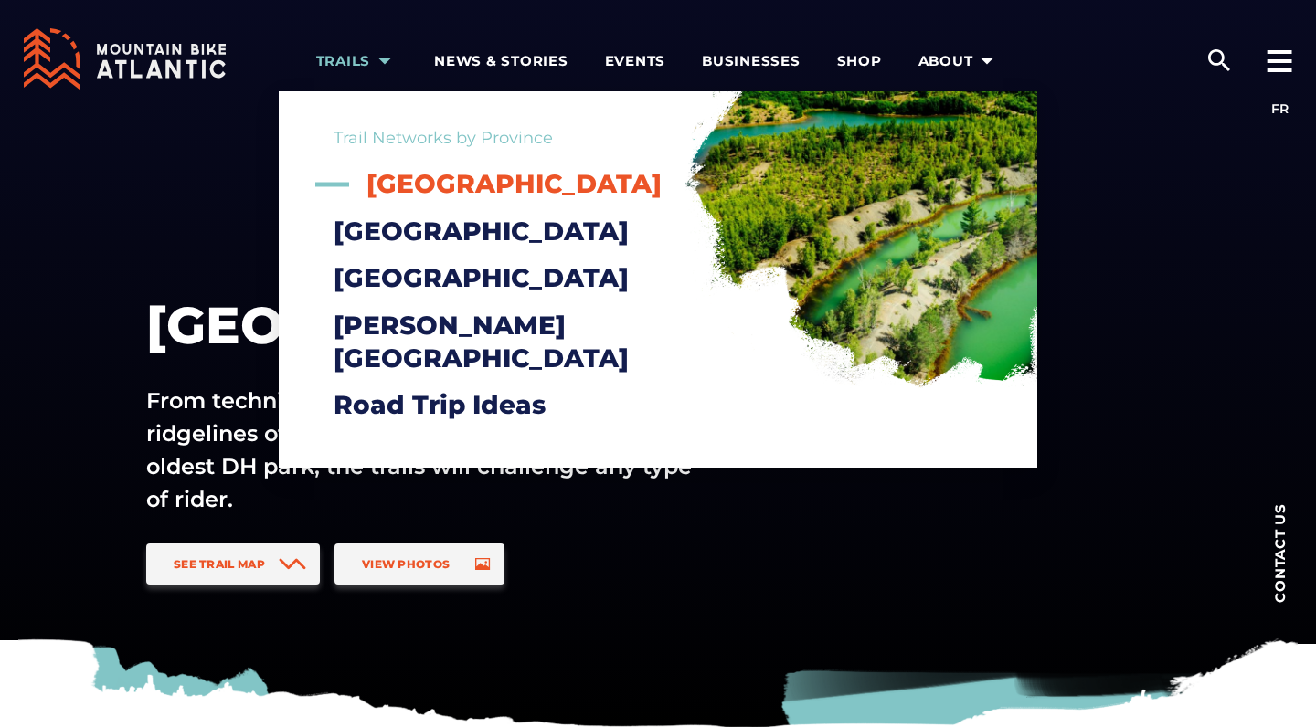
click at [448, 190] on span "[GEOGRAPHIC_DATA]" at bounding box center [513, 183] width 295 height 31
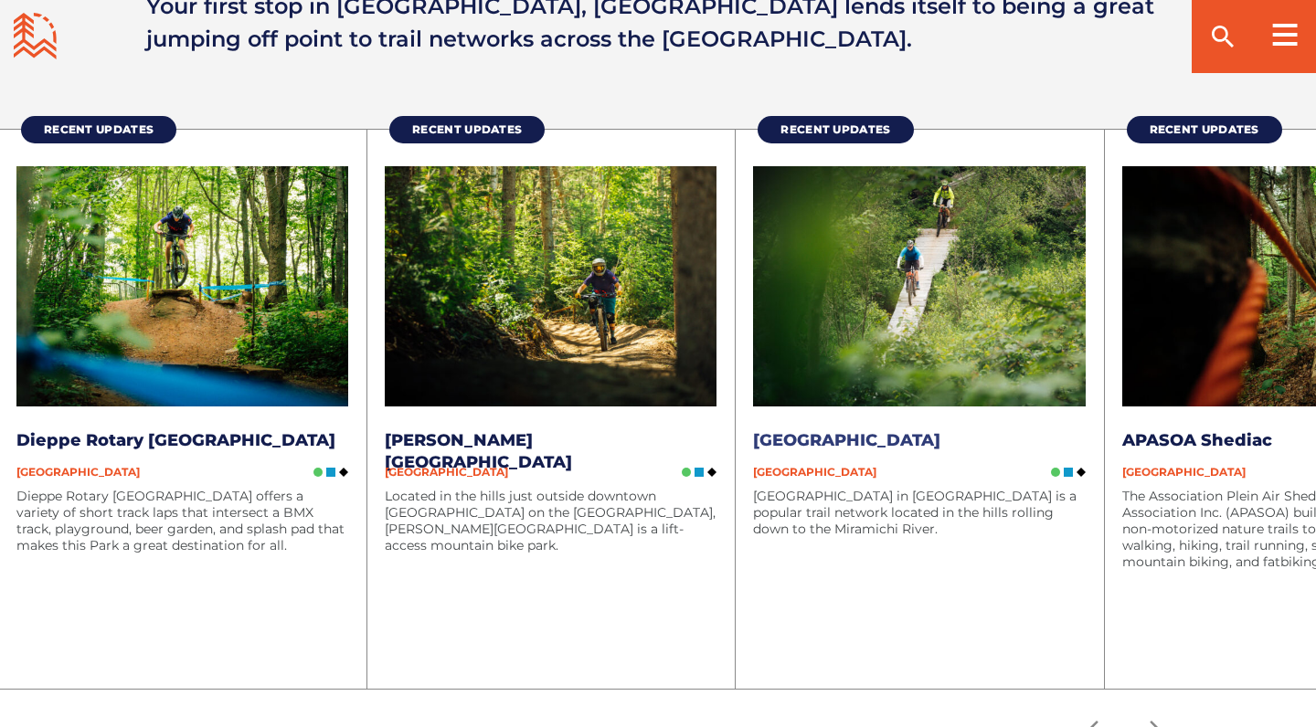
scroll to position [2360, 0]
click at [500, 302] on img at bounding box center [551, 286] width 332 height 241
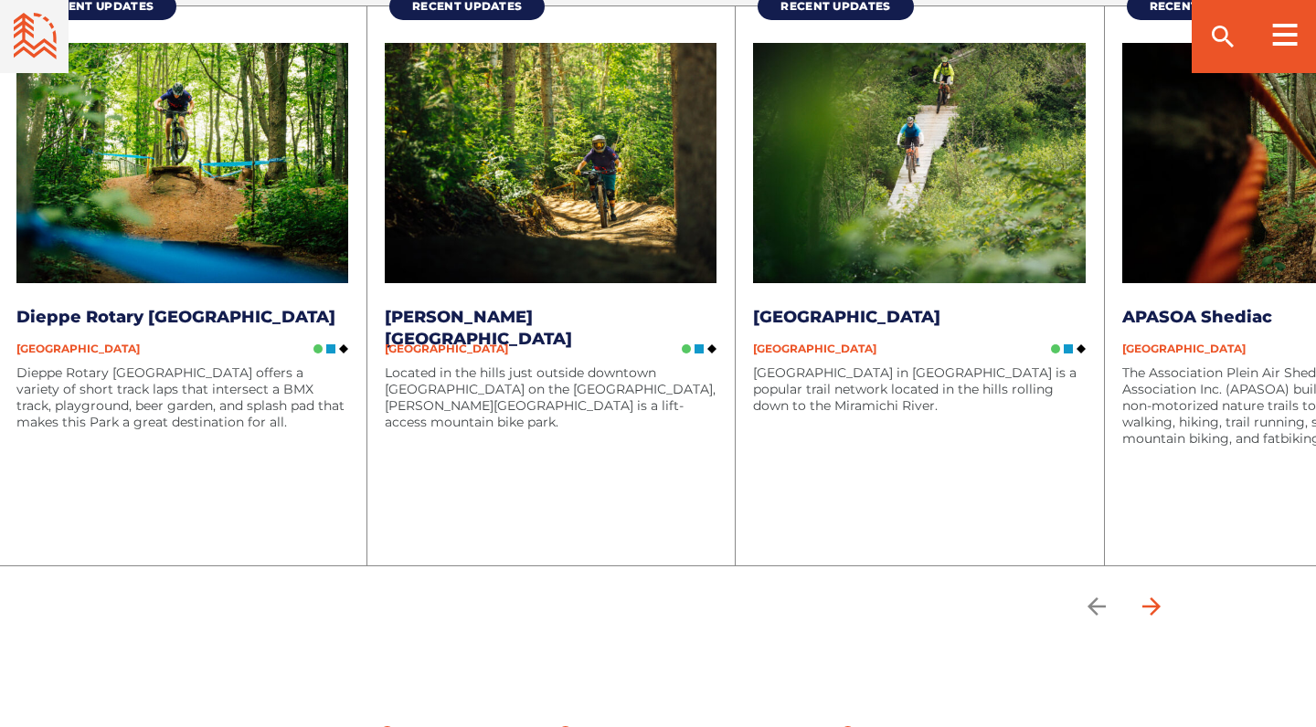
scroll to position [2504, 0]
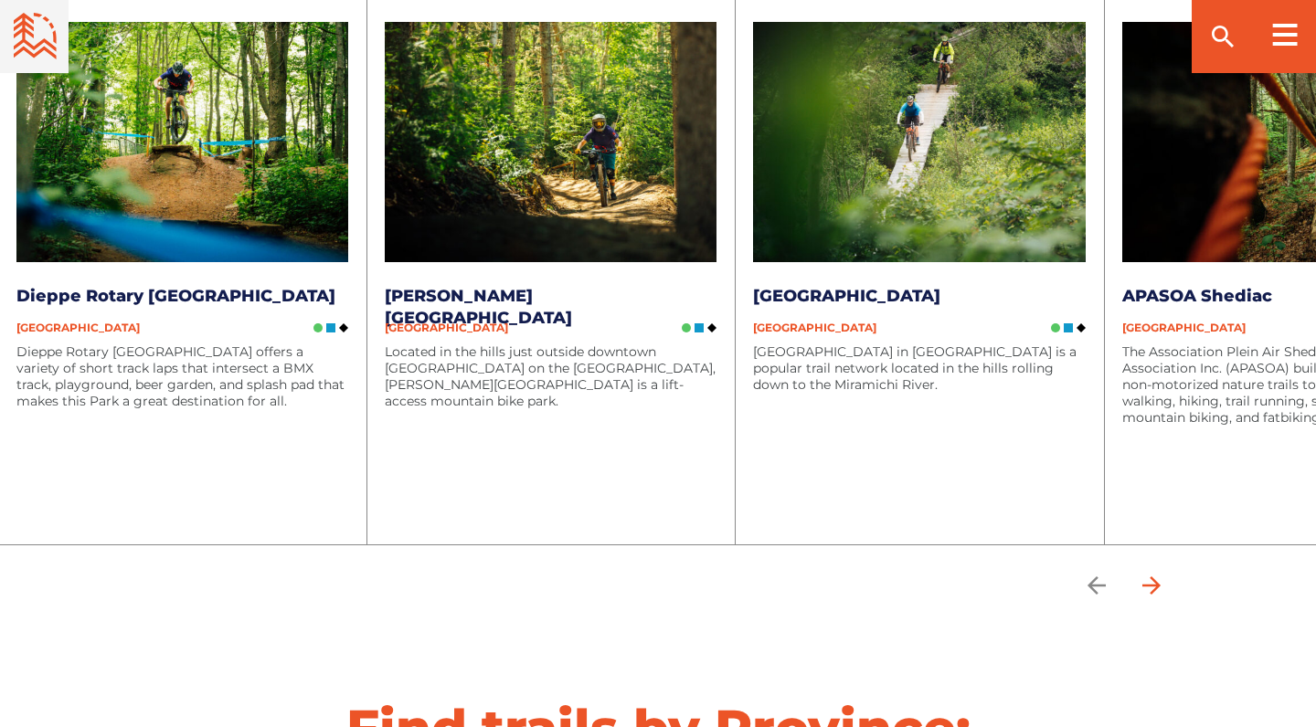
click at [1149, 588] on icon "arrow forward" at bounding box center [1150, 585] width 27 height 27
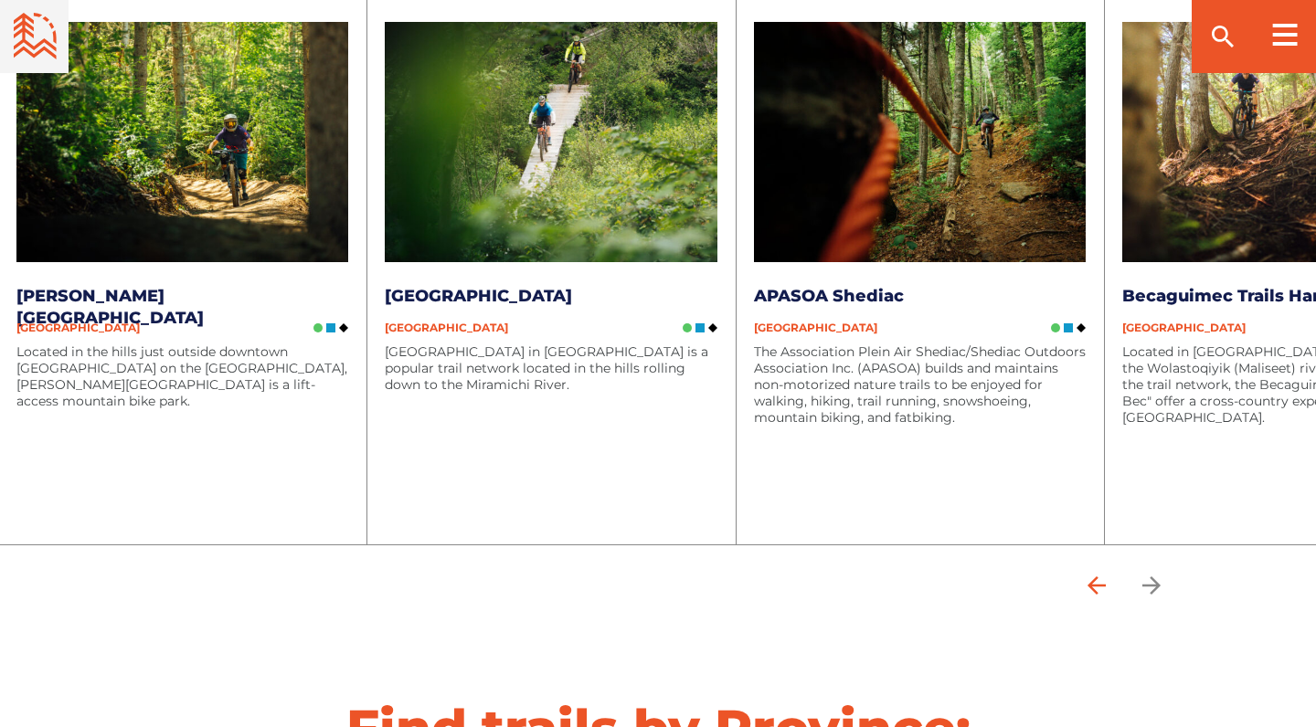
click at [1094, 583] on icon "arrow back" at bounding box center [1096, 585] width 27 height 27
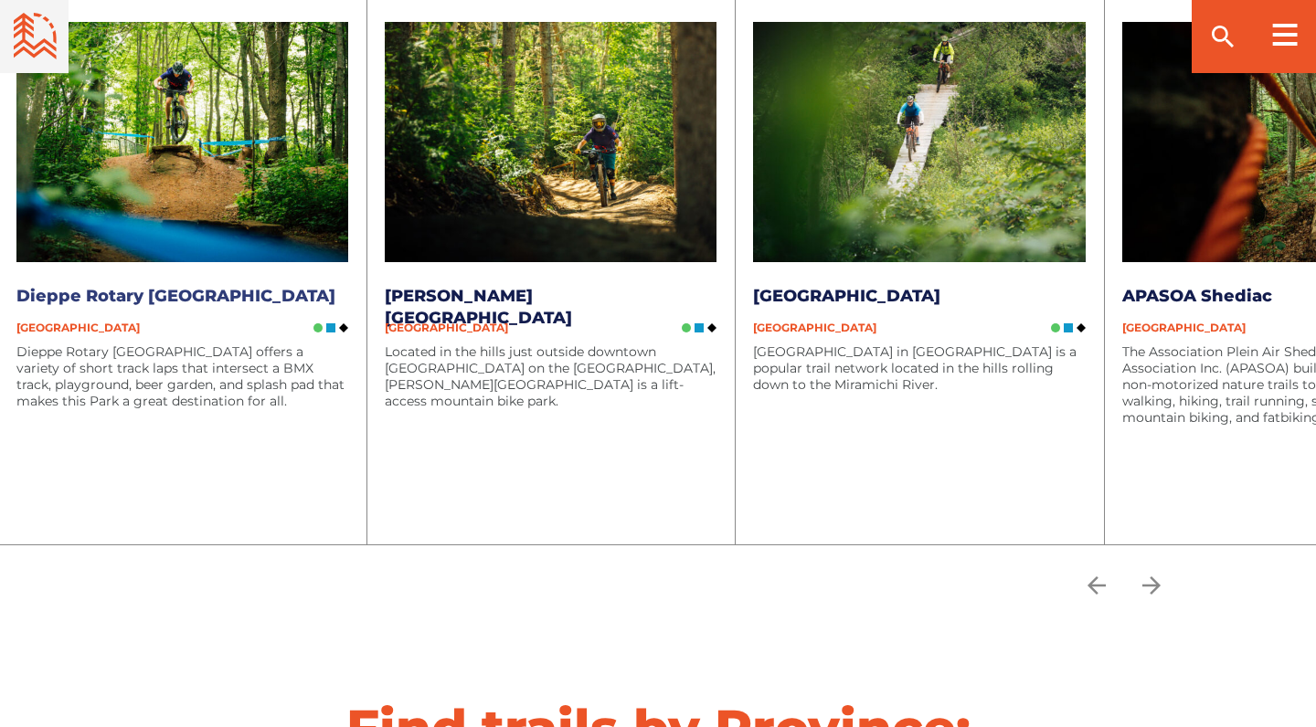
click at [100, 229] on img at bounding box center [182, 142] width 332 height 241
click at [1149, 584] on icon "arrow forward" at bounding box center [1151, 585] width 18 height 18
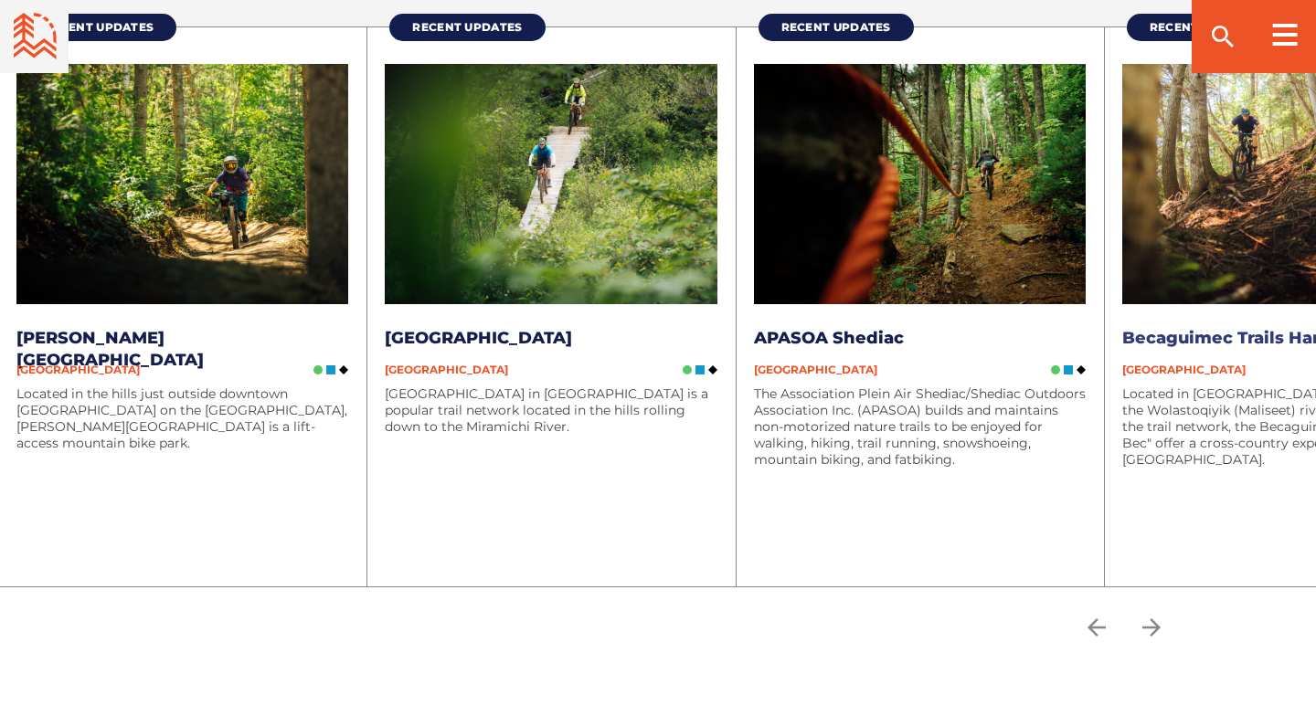
scroll to position [2458, 0]
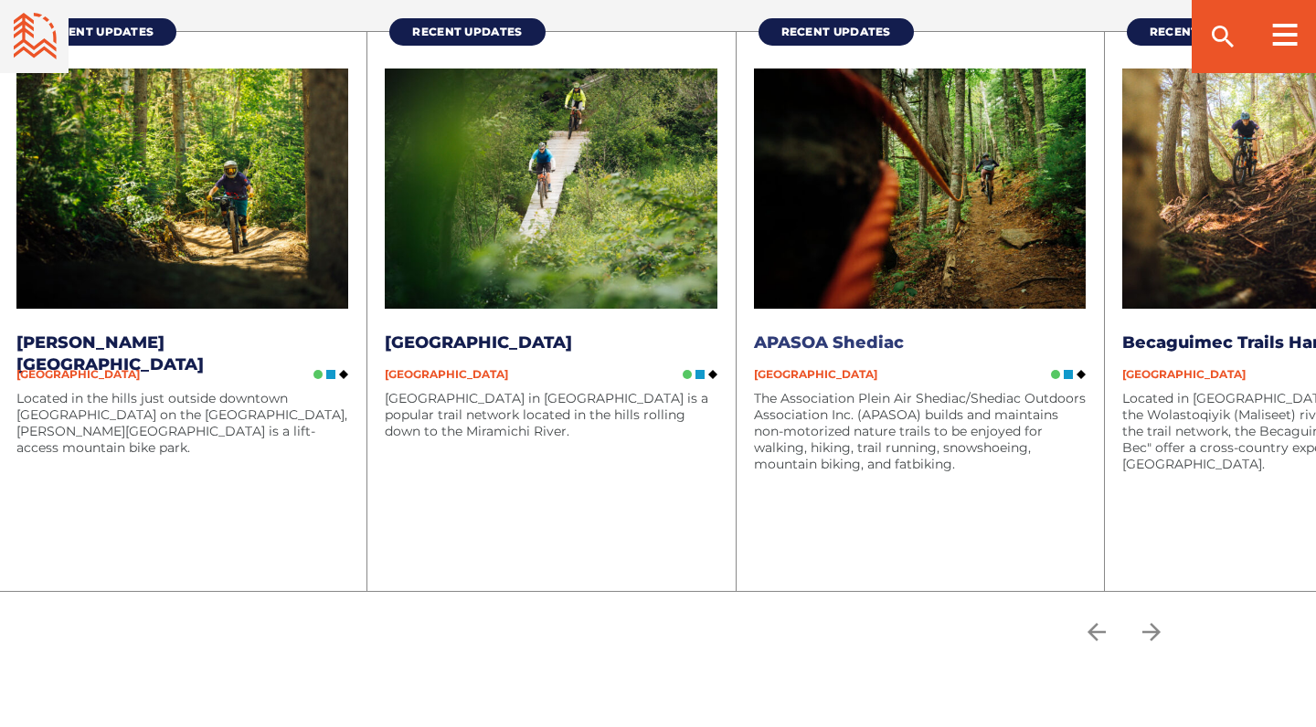
click at [882, 193] on img at bounding box center [920, 189] width 332 height 241
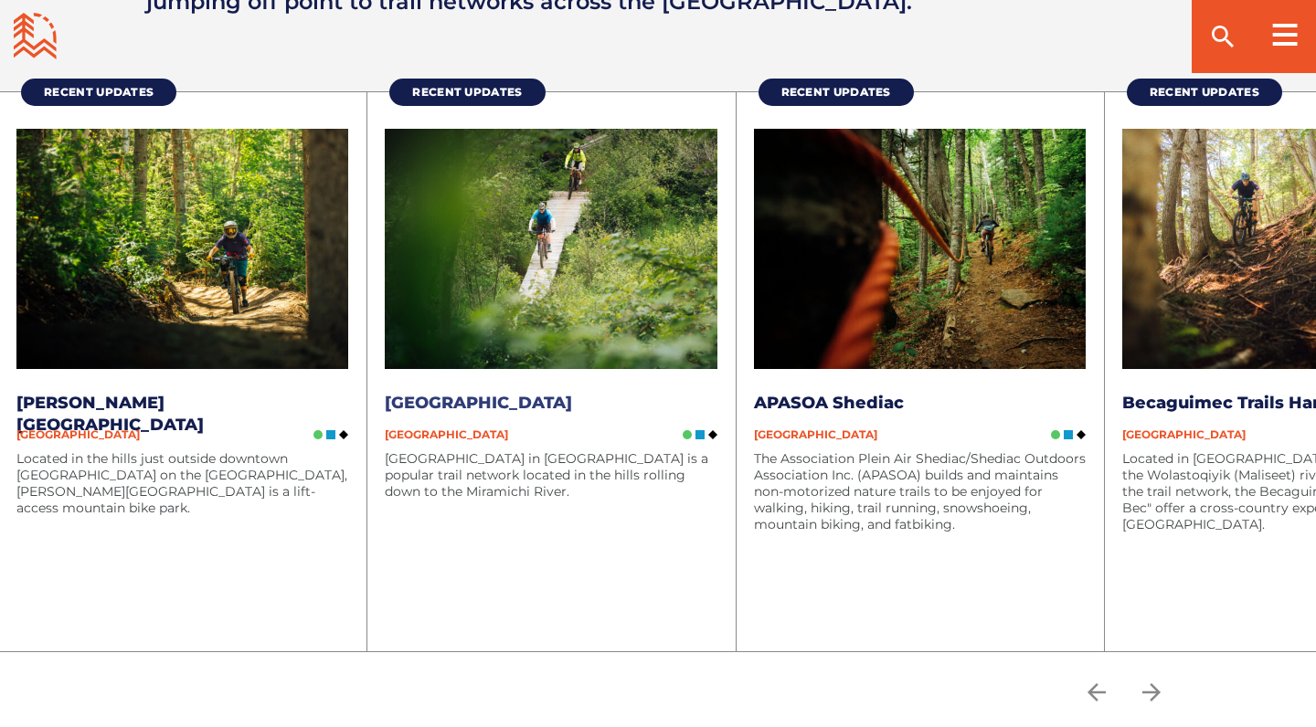
scroll to position [2392, 0]
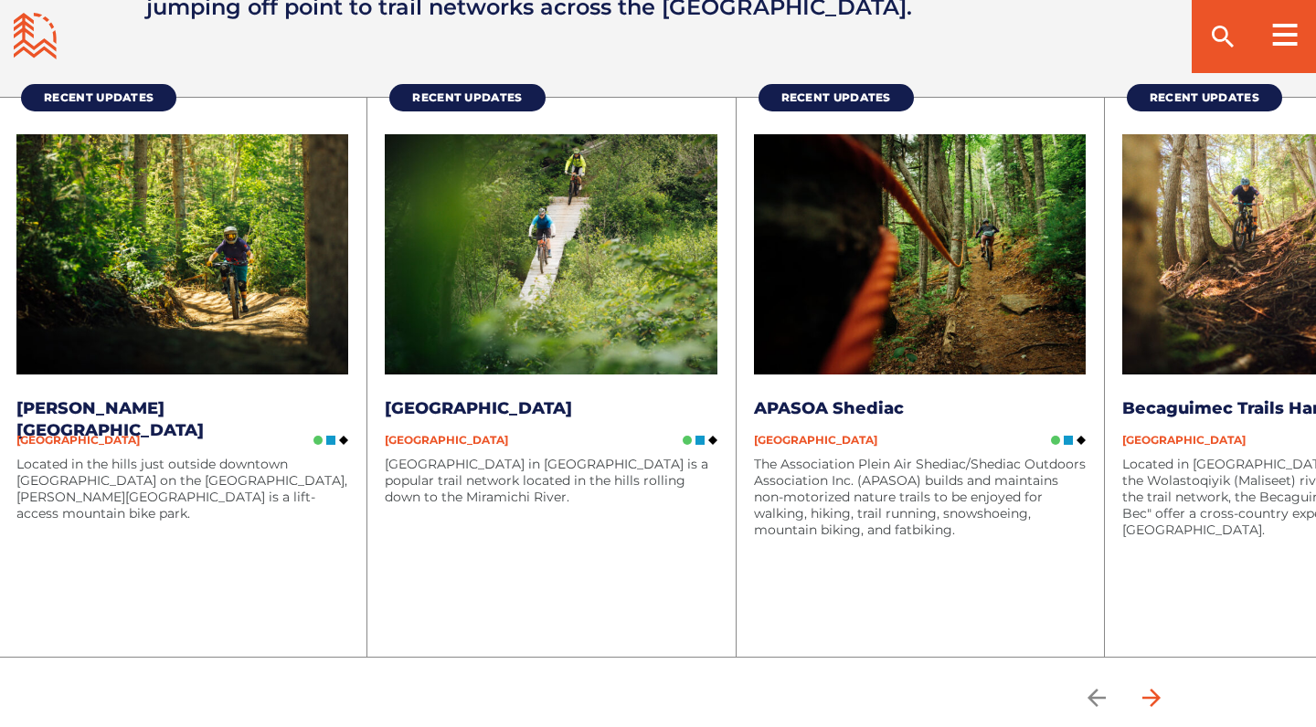
click at [1159, 700] on icon "arrow forward" at bounding box center [1150, 697] width 27 height 27
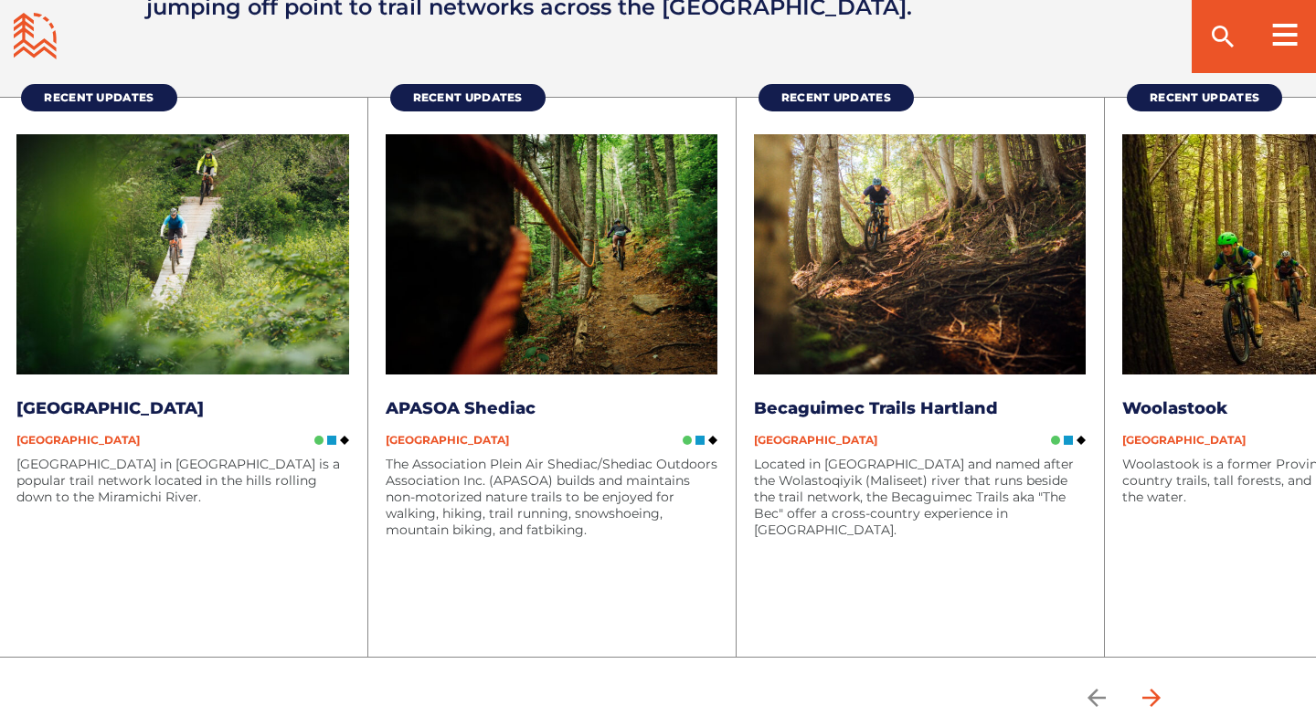
click at [1147, 690] on icon "arrow forward" at bounding box center [1150, 697] width 27 height 27
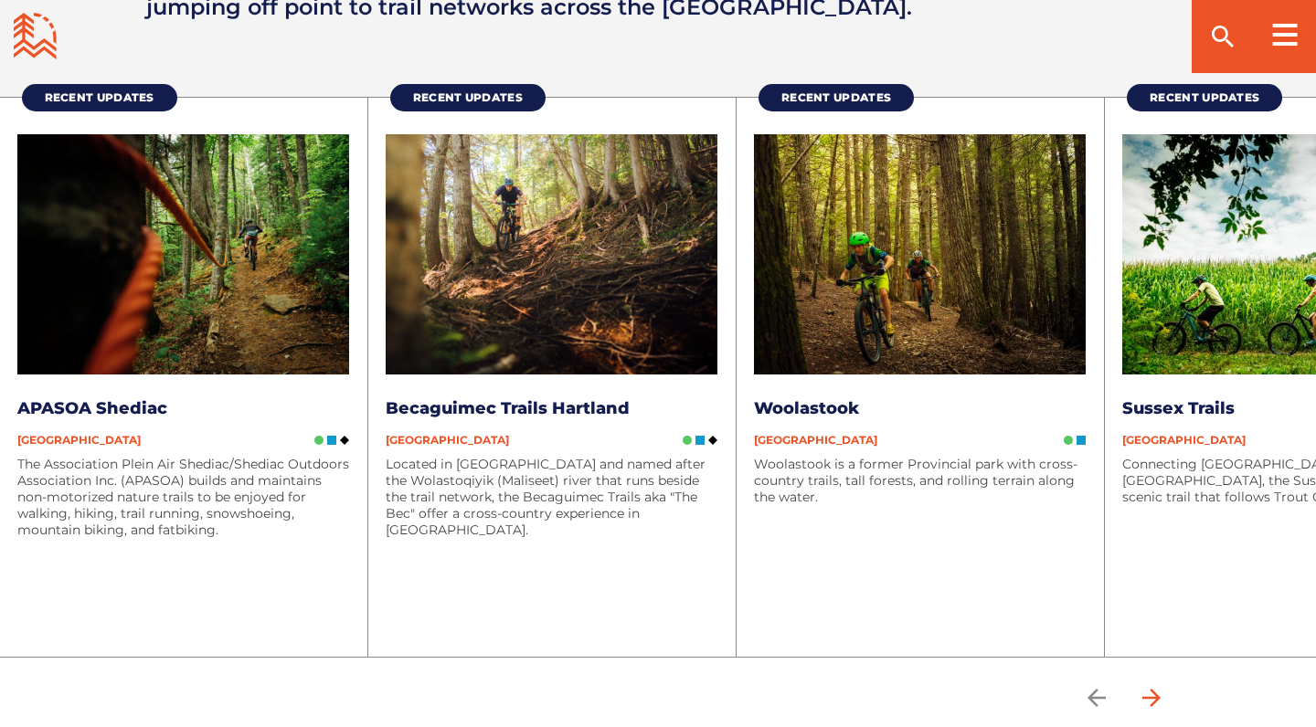
click at [1147, 690] on icon "arrow forward" at bounding box center [1150, 697] width 27 height 27
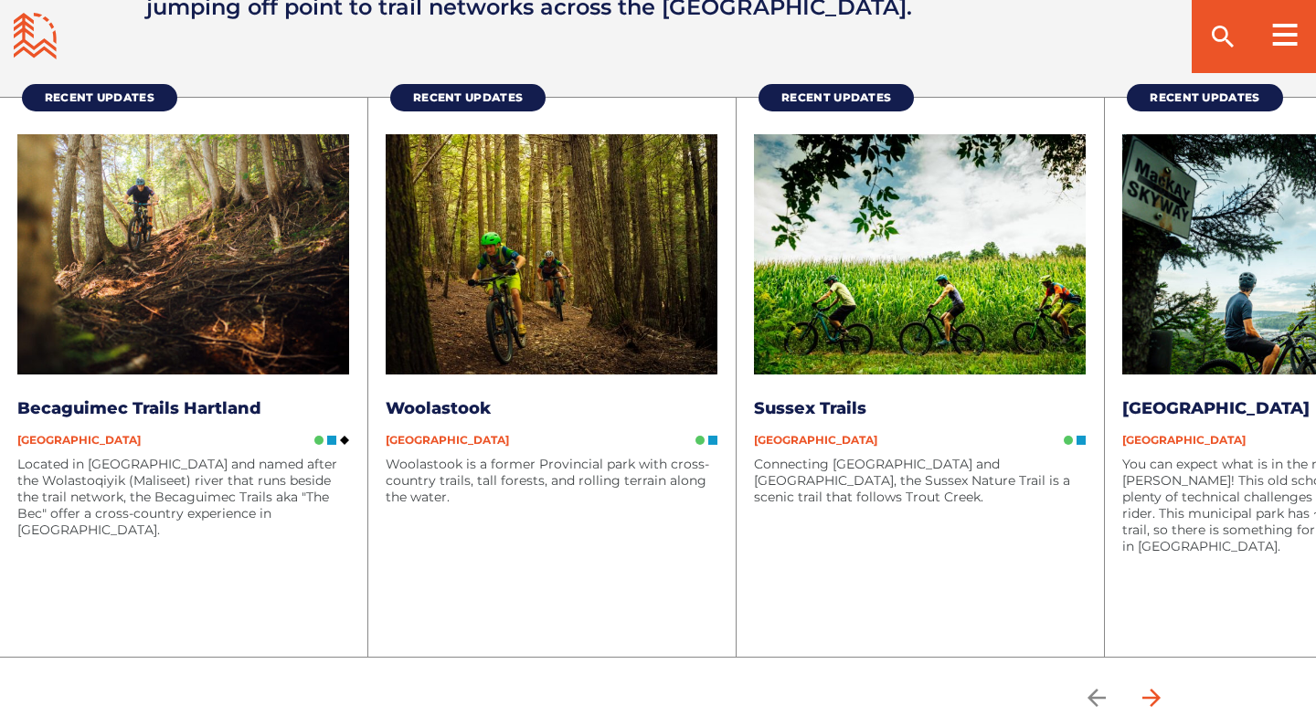
click at [1147, 690] on icon "arrow forward" at bounding box center [1150, 697] width 27 height 27
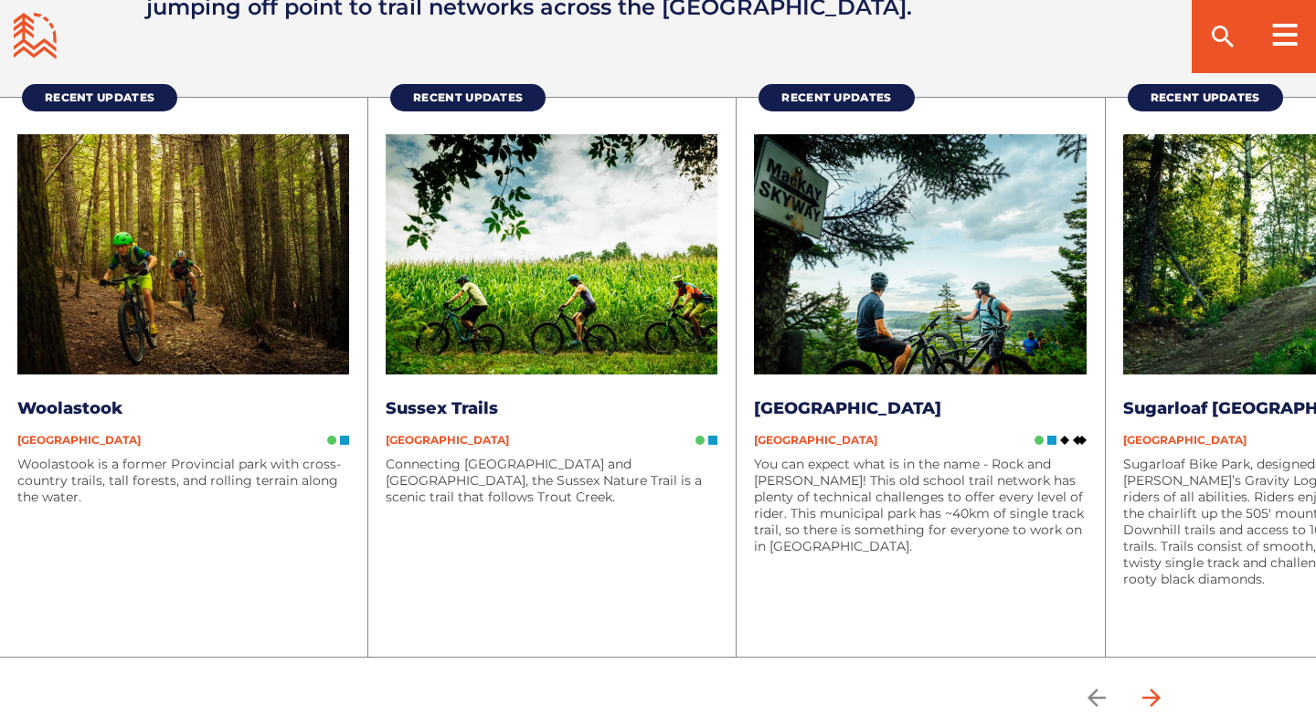
click at [1147, 690] on icon "arrow forward" at bounding box center [1150, 697] width 27 height 27
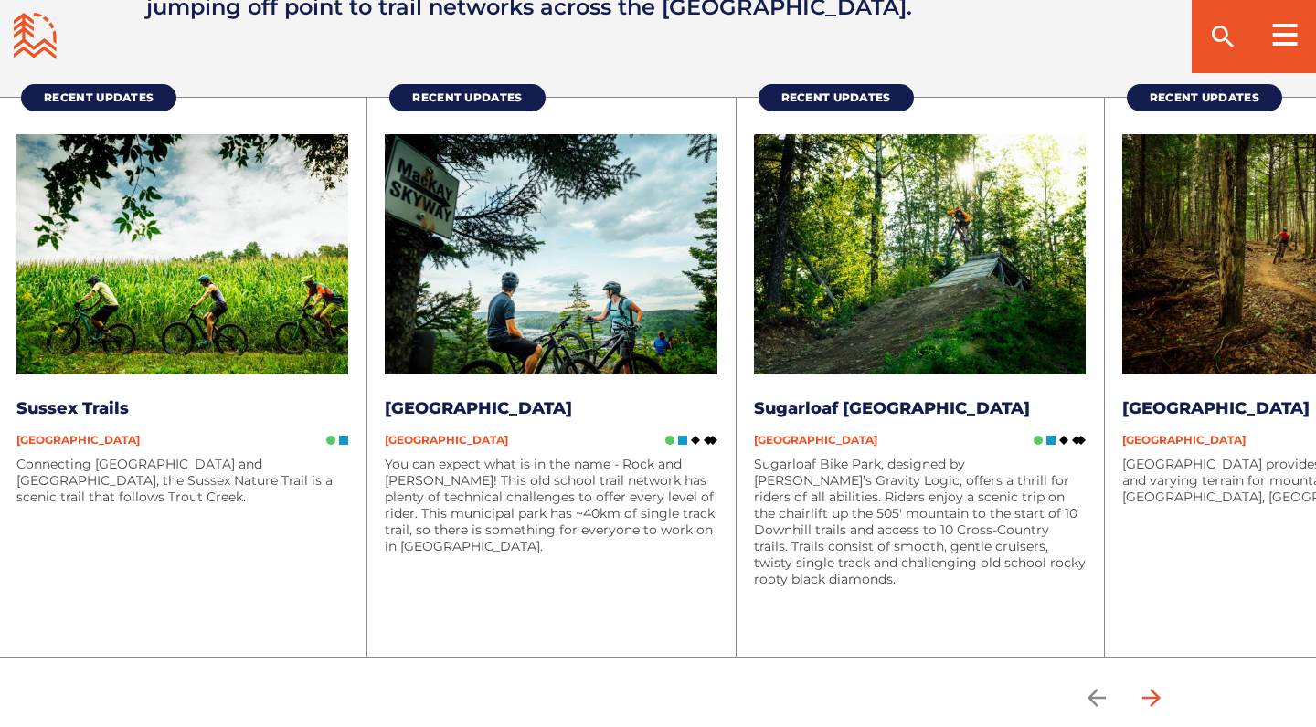
click at [1147, 690] on icon "arrow forward" at bounding box center [1150, 697] width 27 height 27
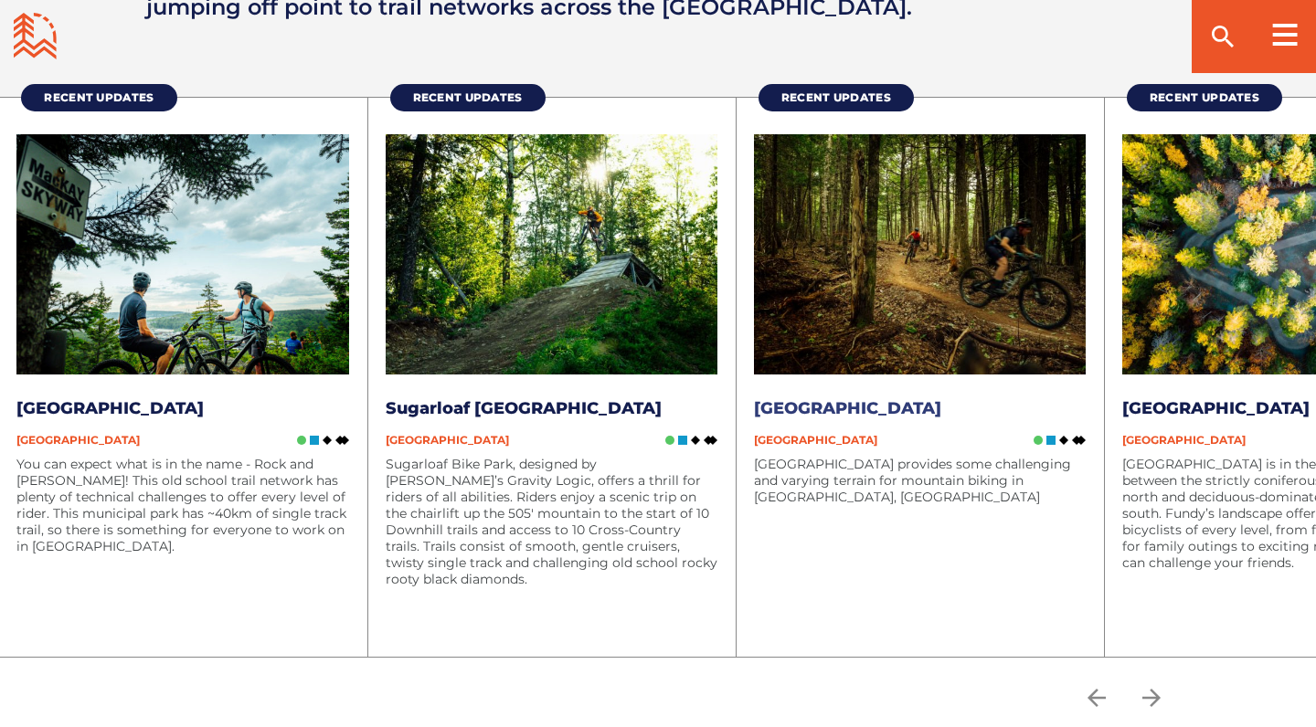
click at [869, 323] on img at bounding box center [920, 254] width 332 height 241
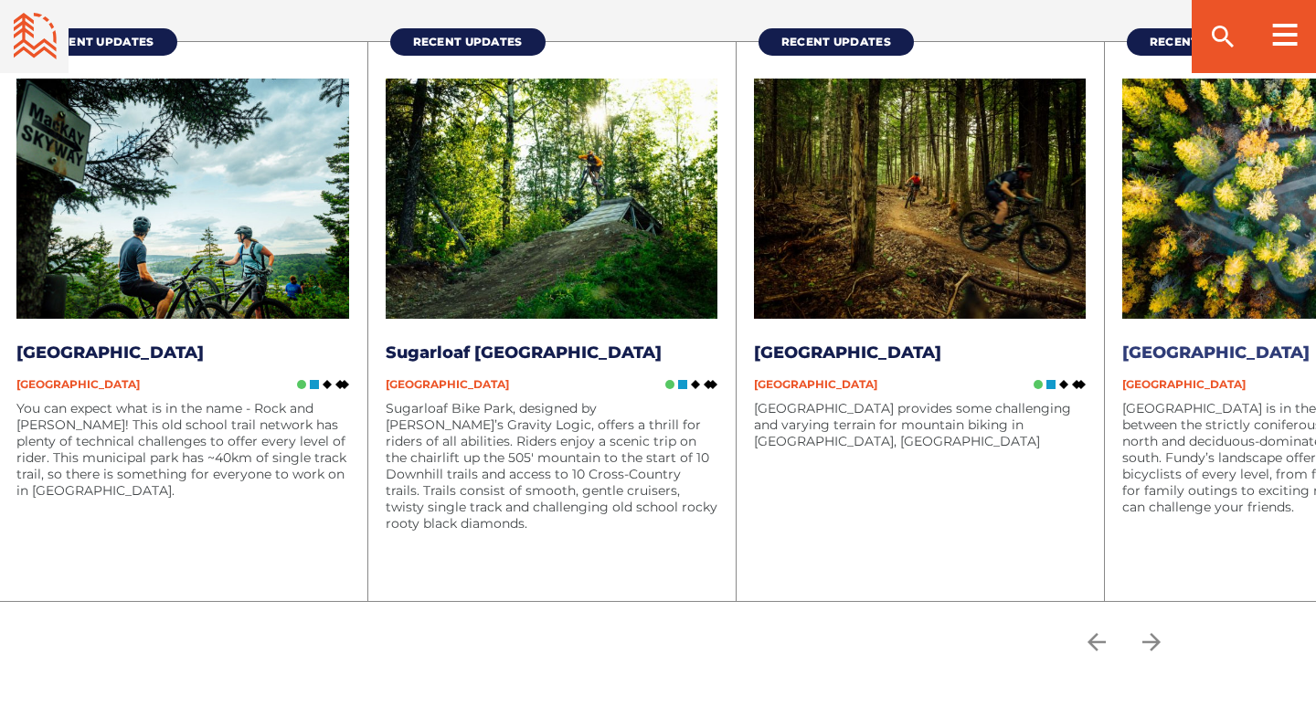
scroll to position [2449, 0]
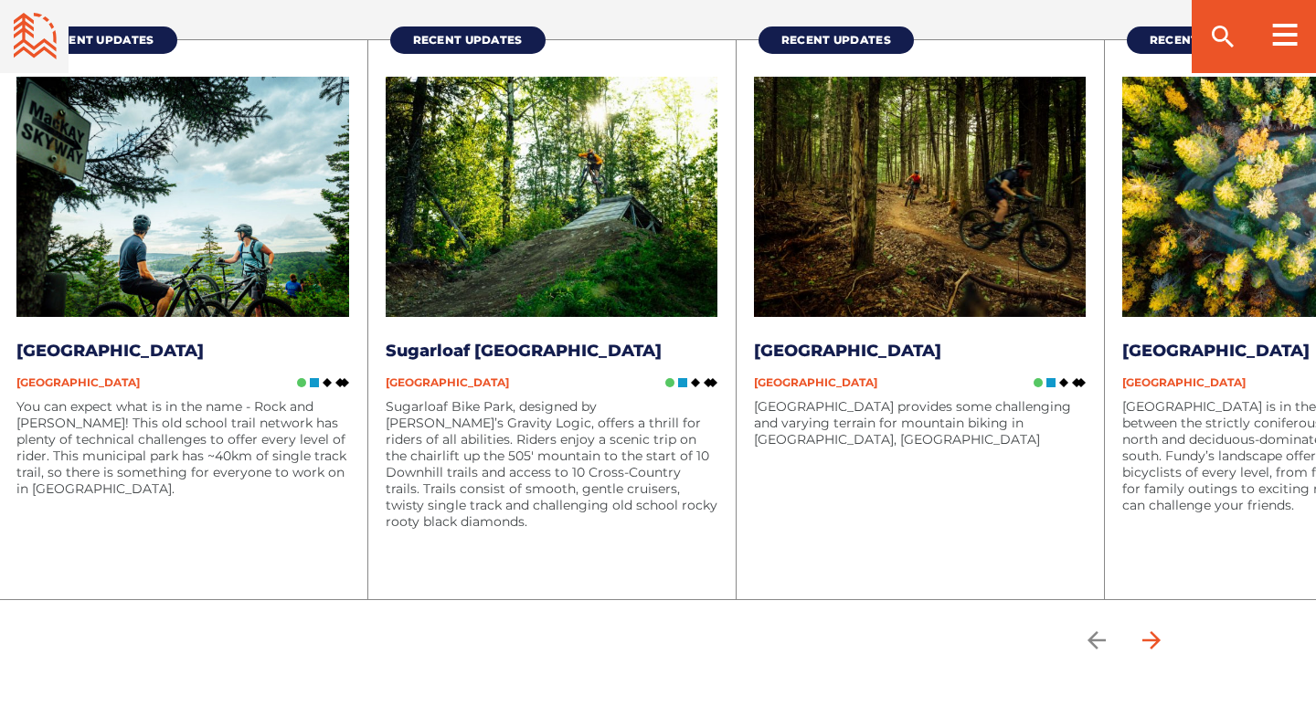
click at [1148, 637] on icon "arrow forward" at bounding box center [1150, 640] width 27 height 27
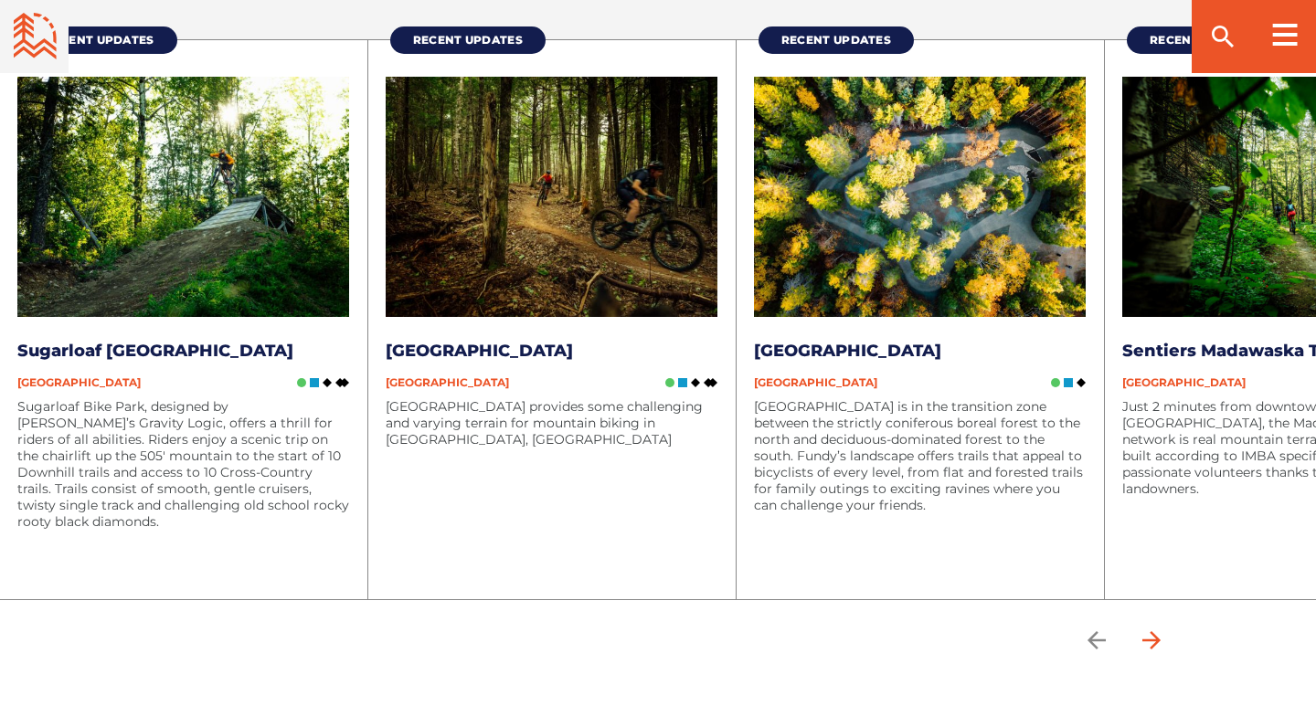
click at [1148, 637] on icon "arrow forward" at bounding box center [1150, 640] width 27 height 27
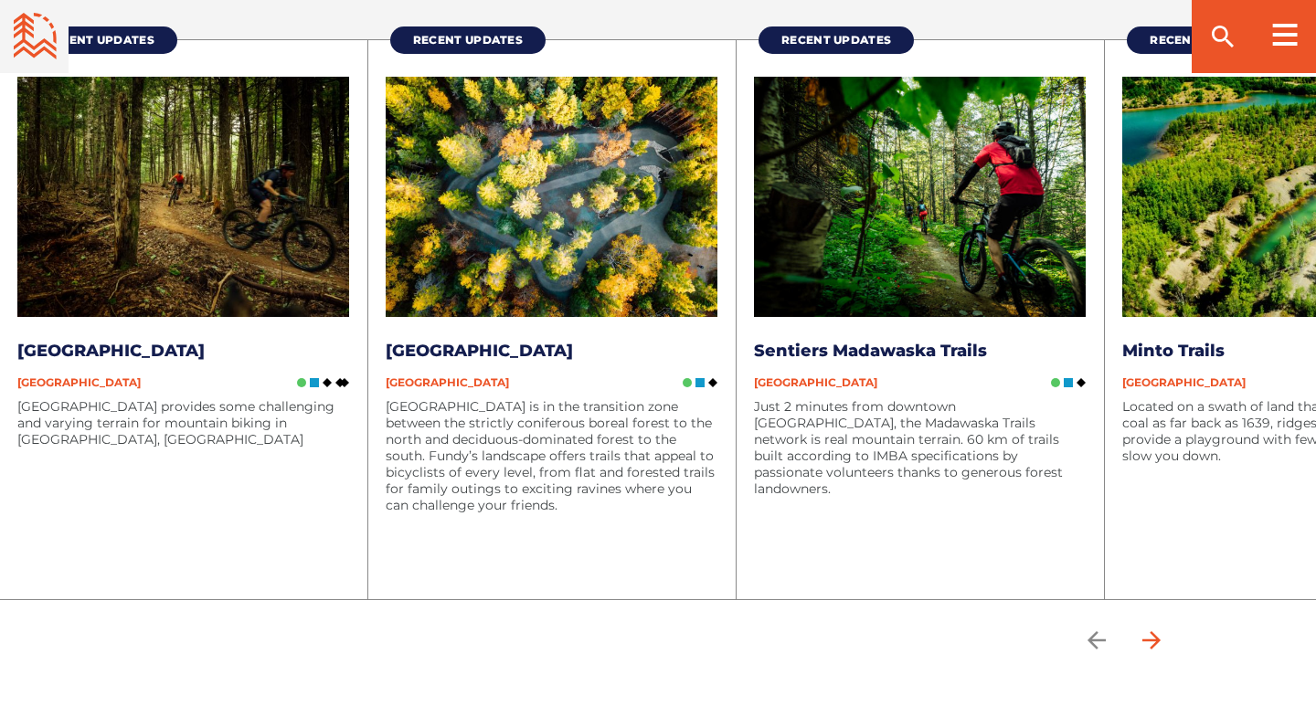
click at [1148, 637] on icon "arrow forward" at bounding box center [1150, 640] width 27 height 27
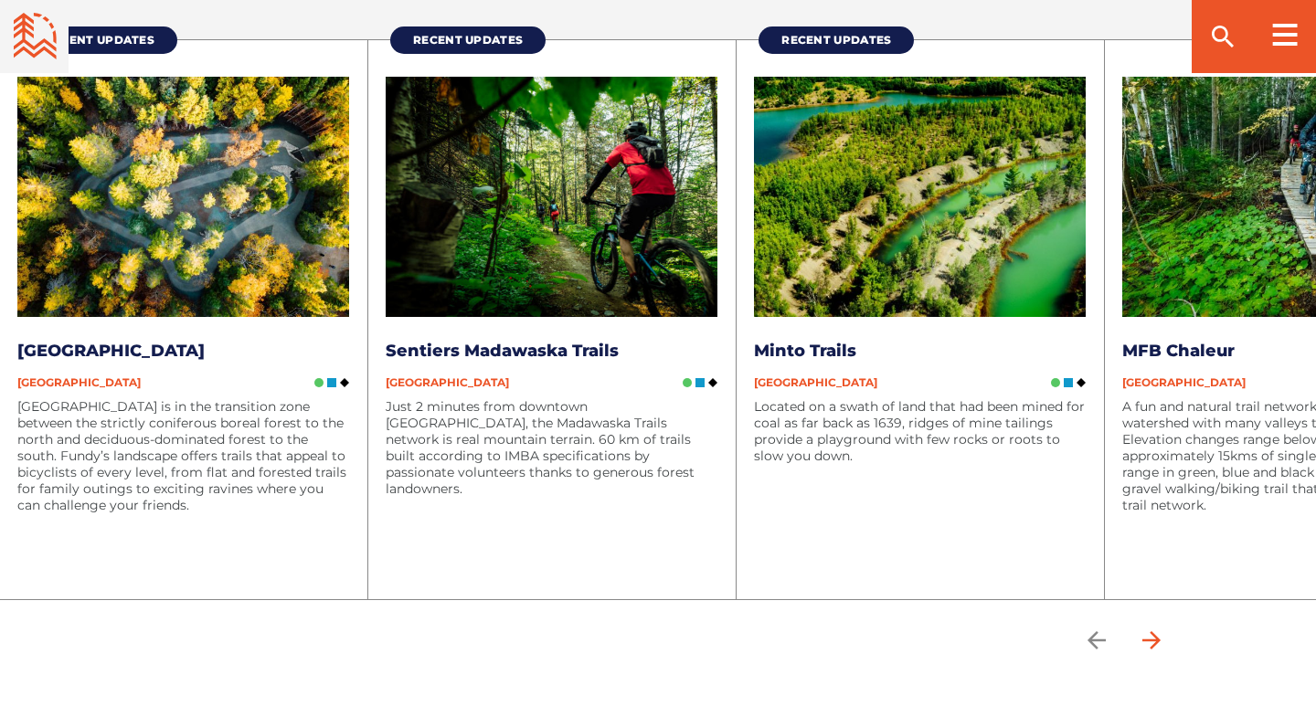
click at [1148, 637] on icon "arrow forward" at bounding box center [1150, 640] width 27 height 27
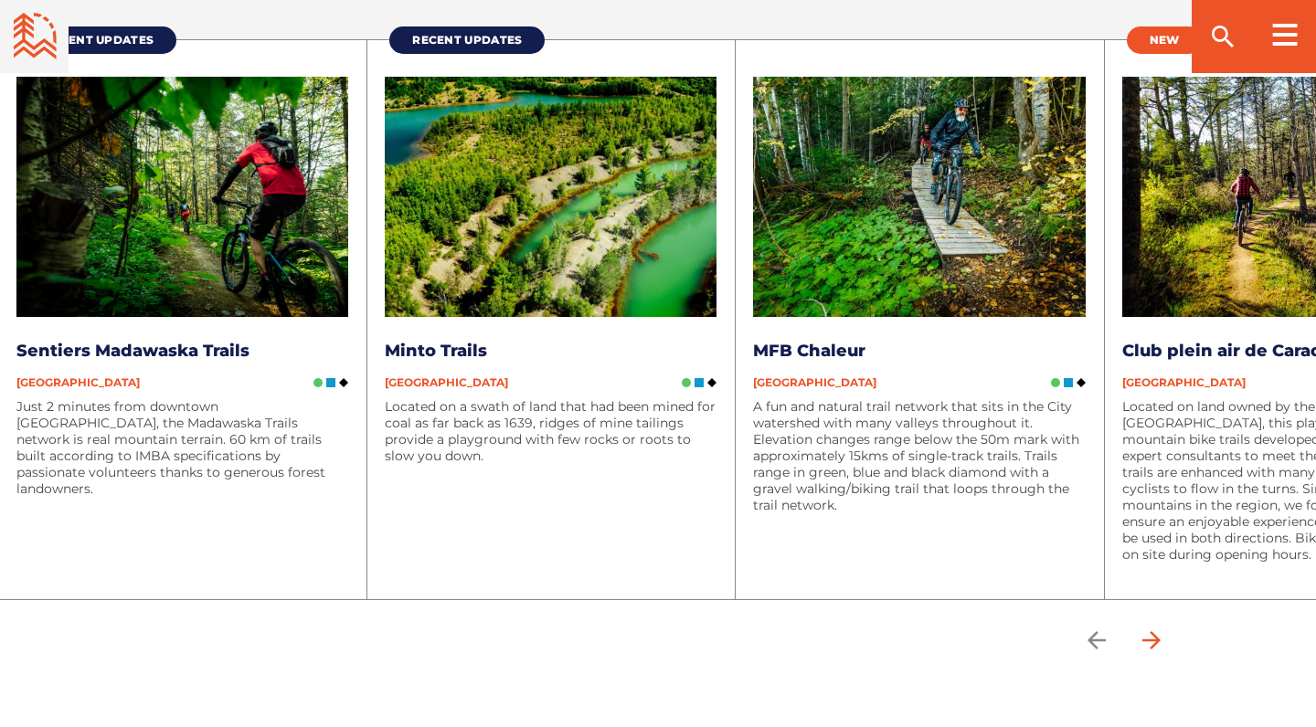
click at [1148, 637] on icon "arrow forward" at bounding box center [1150, 640] width 27 height 27
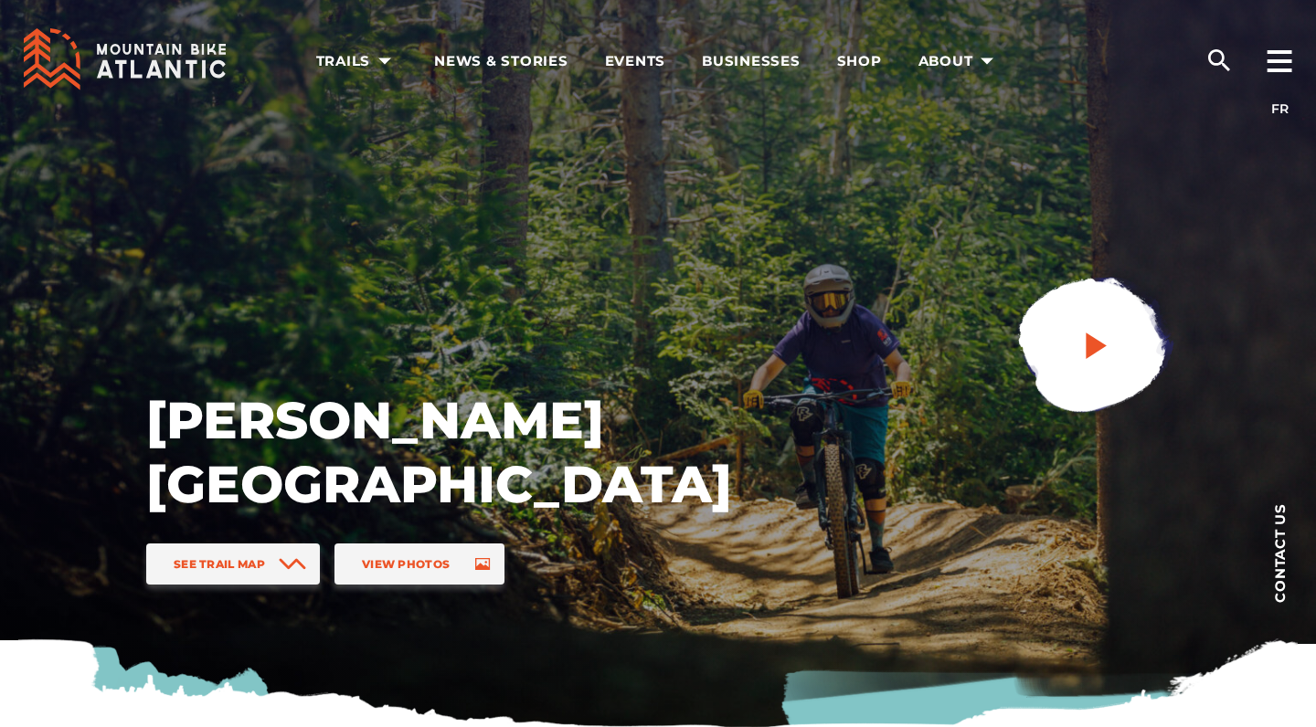
click at [1100, 352] on icon "play" at bounding box center [1096, 345] width 33 height 33
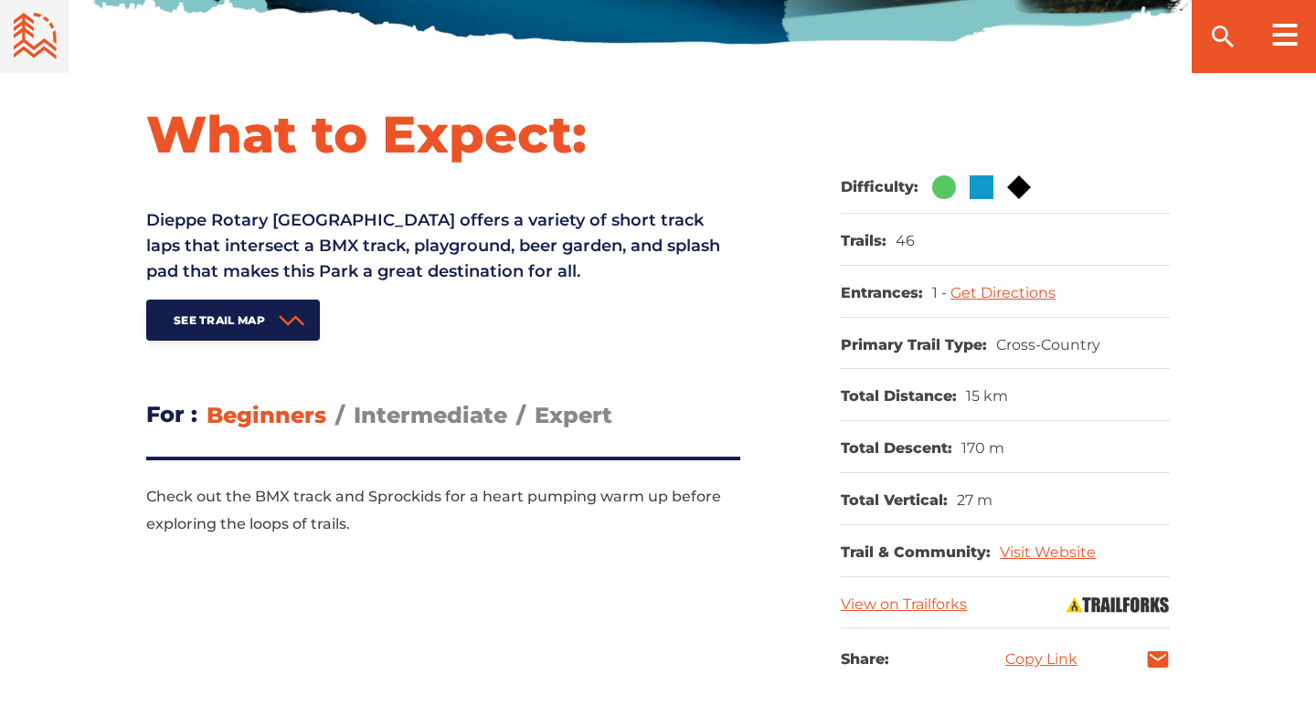
scroll to position [685, 0]
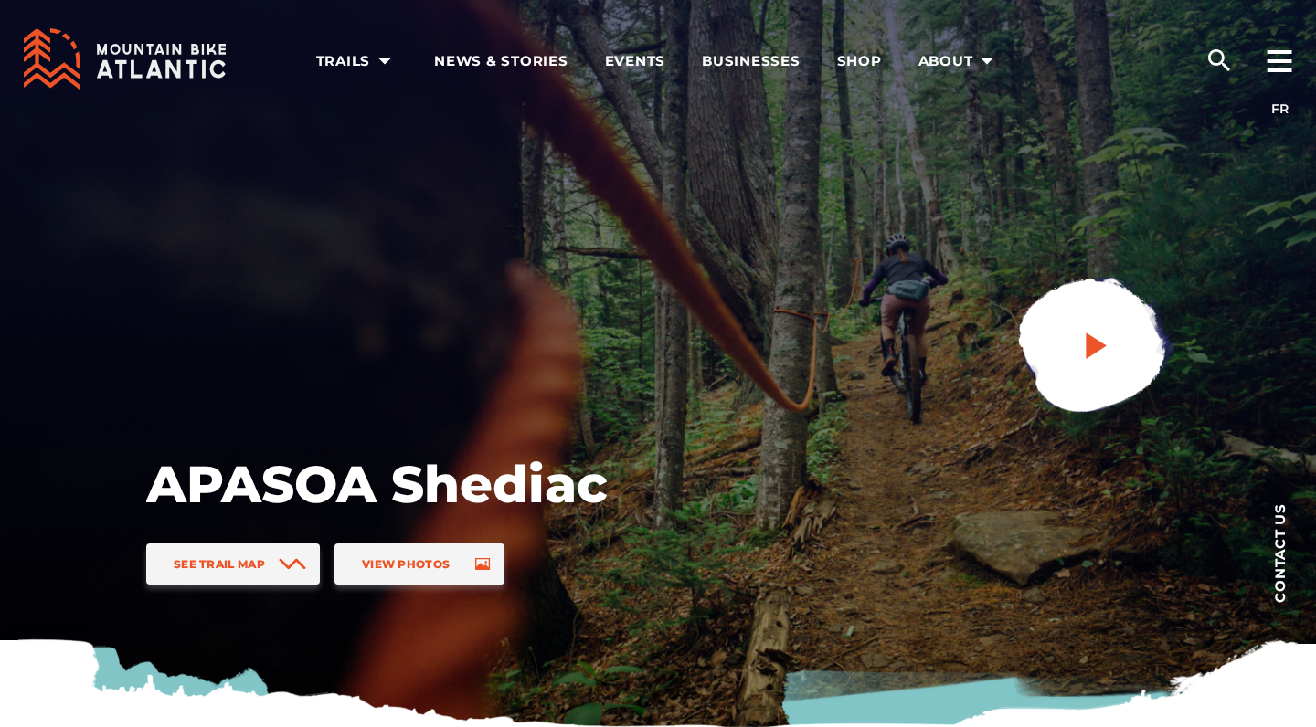
click at [1107, 354] on icon "play" at bounding box center [1096, 345] width 33 height 33
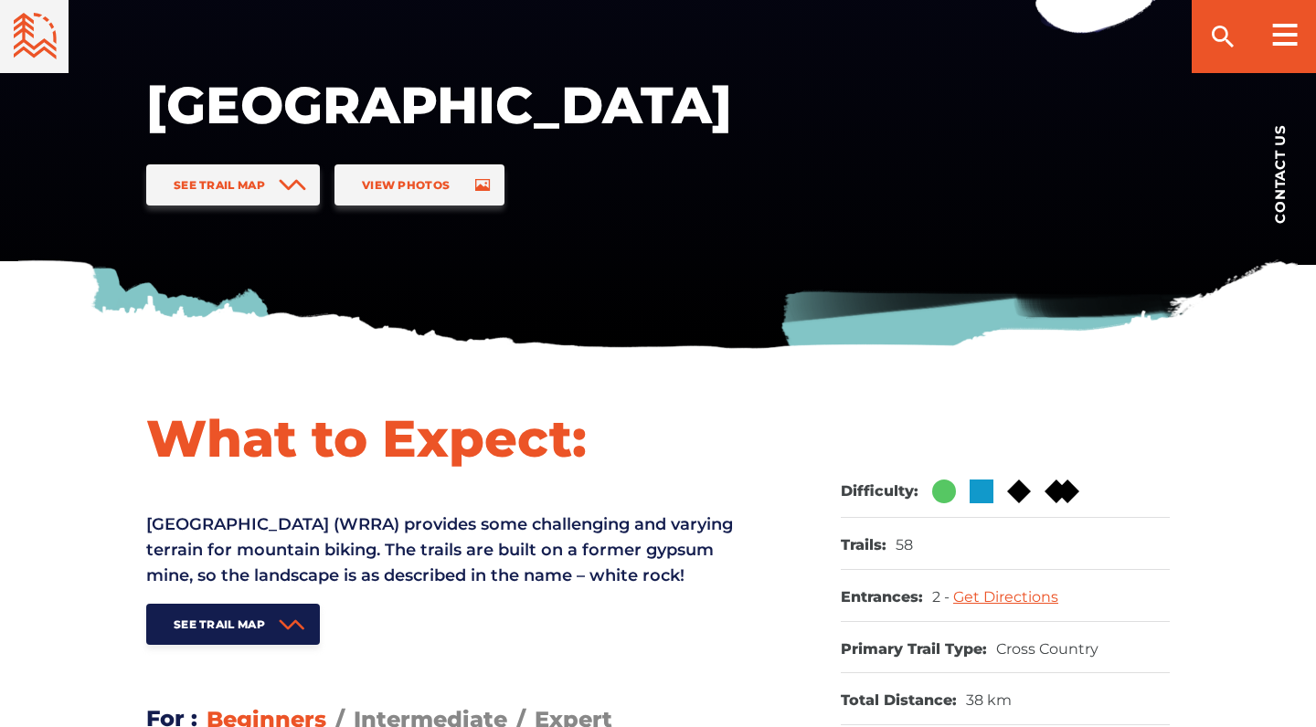
scroll to position [286, 0]
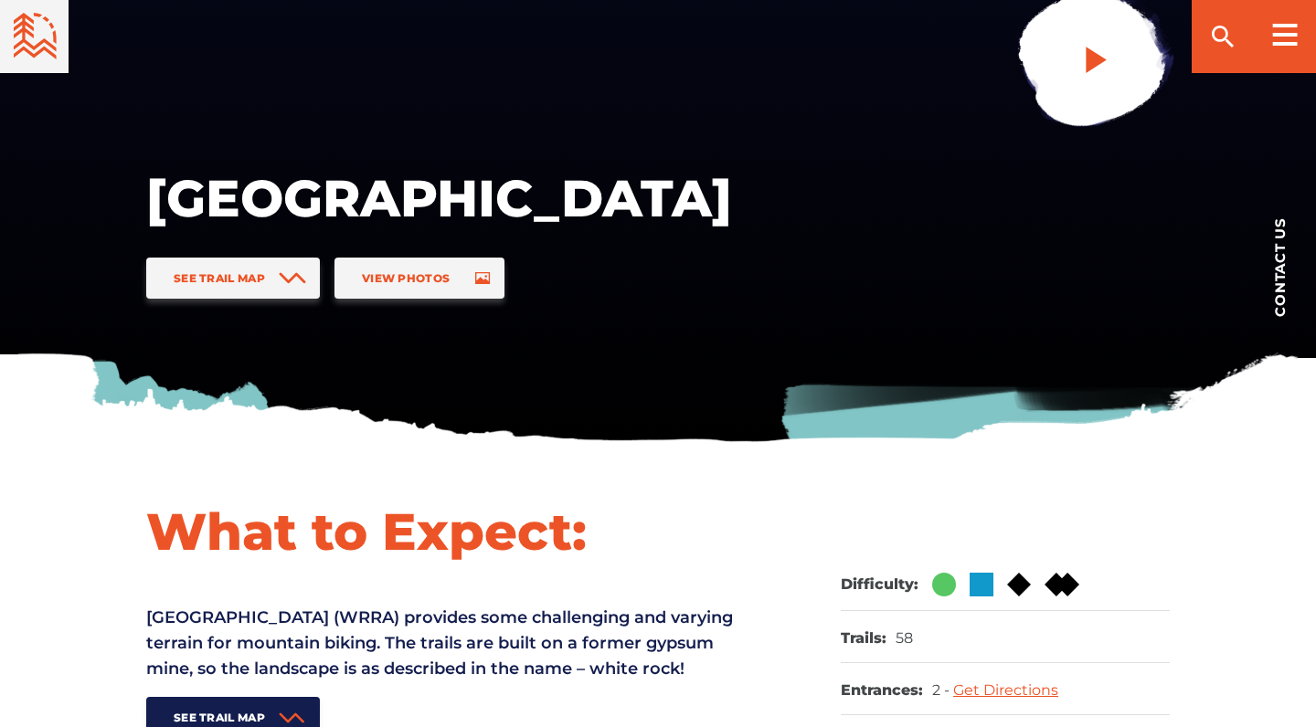
click at [1054, 67] on link at bounding box center [1092, 61] width 245 height 245
